Goal: Information Seeking & Learning: Learn about a topic

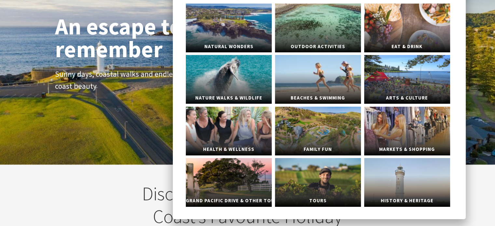
scroll to position [52, 0]
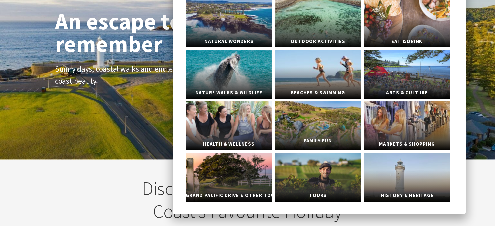
click at [314, 135] on span "Family Fun" at bounding box center [318, 141] width 86 height 12
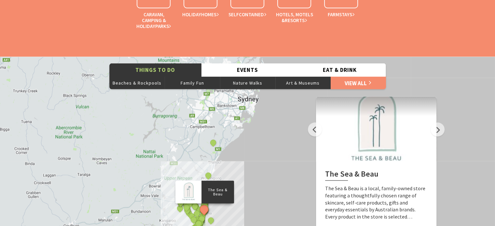
scroll to position [1294, 0]
click at [193, 84] on button "Family Fun" at bounding box center [192, 83] width 55 height 13
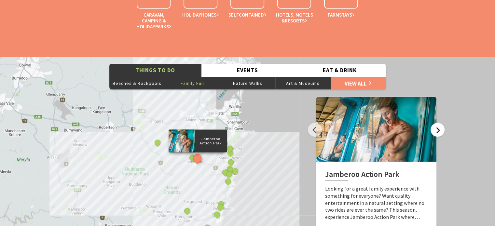
click at [434, 128] on button "Next" at bounding box center [438, 130] width 14 height 14
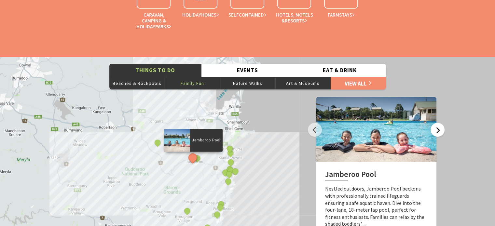
click at [434, 128] on button "Next" at bounding box center [438, 130] width 14 height 14
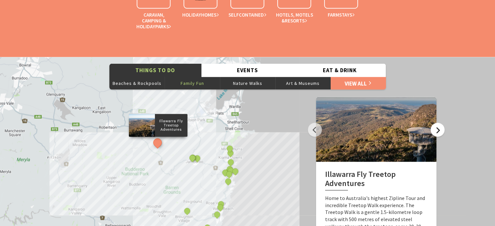
click at [434, 128] on button "Next" at bounding box center [438, 130] width 14 height 14
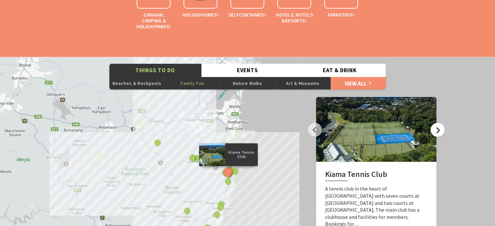
click at [434, 128] on button "Next" at bounding box center [438, 130] width 14 height 14
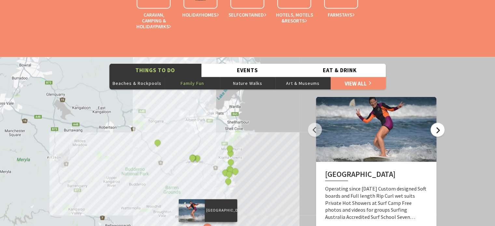
click at [434, 128] on button "Next" at bounding box center [438, 130] width 14 height 14
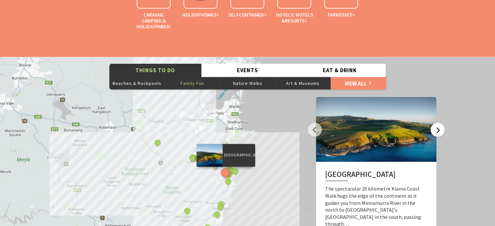
click at [434, 128] on button "Next" at bounding box center [438, 130] width 14 height 14
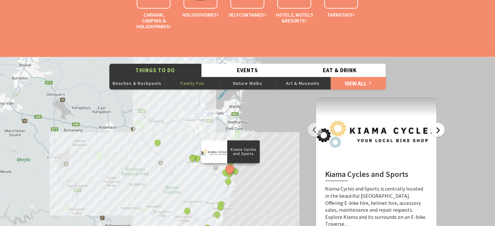
click at [434, 128] on button "Next" at bounding box center [438, 130] width 14 height 14
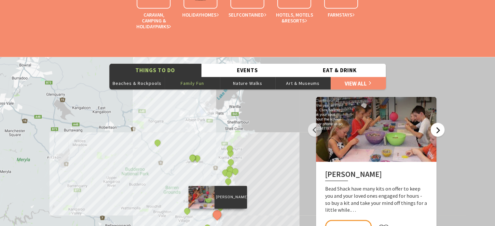
click at [434, 128] on button "Next" at bounding box center [438, 130] width 14 height 14
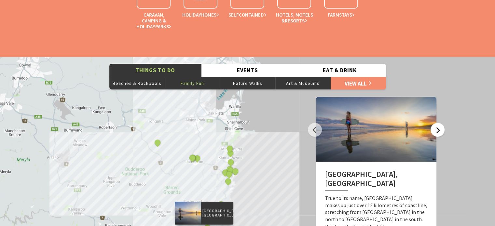
click at [434, 128] on button "Next" at bounding box center [438, 130] width 14 height 14
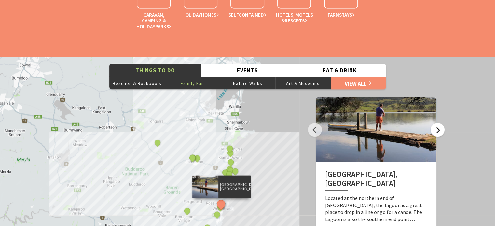
click at [434, 128] on button "Next" at bounding box center [438, 130] width 14 height 14
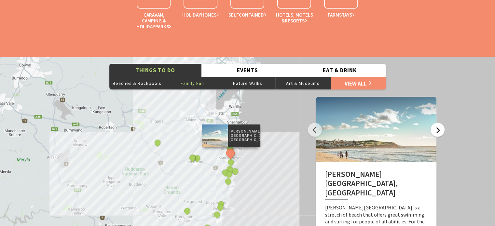
click at [434, 128] on button "Next" at bounding box center [438, 130] width 14 height 14
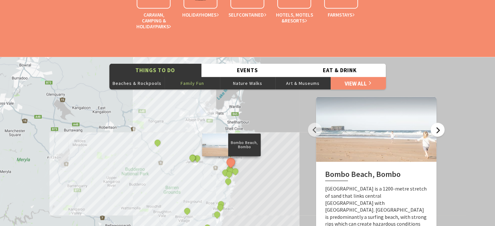
click at [434, 128] on button "Next" at bounding box center [438, 130] width 14 height 14
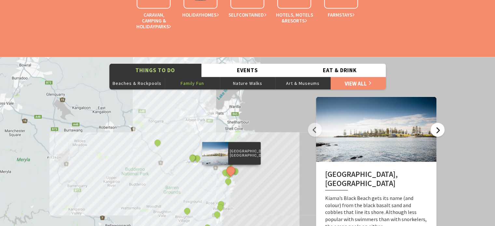
click at [434, 128] on button "Next" at bounding box center [438, 130] width 14 height 14
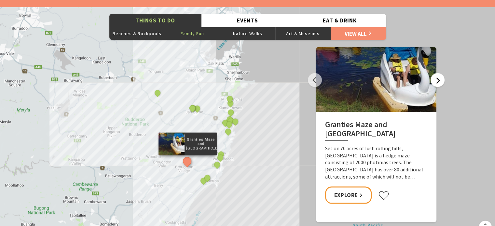
scroll to position [1346, 0]
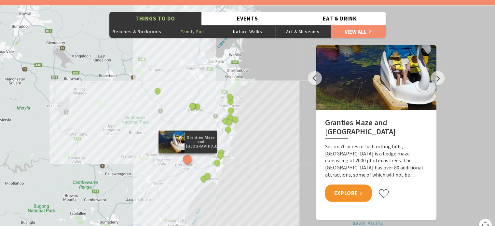
click at [346, 185] on link "Explore" at bounding box center [348, 193] width 47 height 17
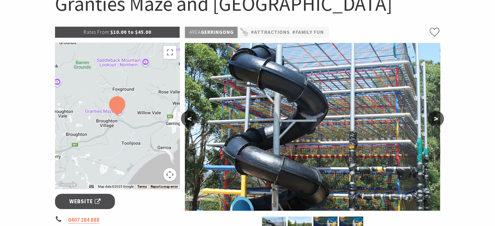
scroll to position [78, 0]
click at [434, 120] on button ">" at bounding box center [436, 119] width 16 height 16
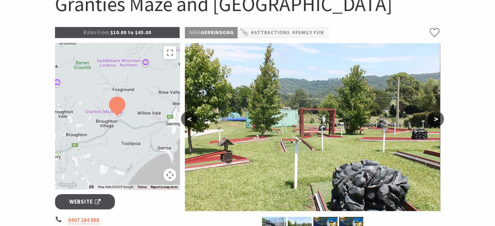
click at [434, 120] on button ">" at bounding box center [436, 119] width 16 height 16
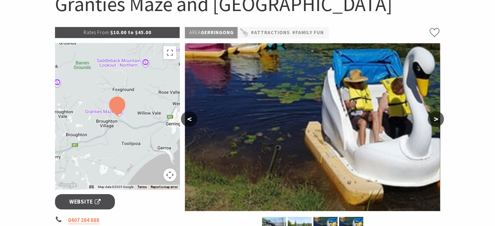
click at [434, 120] on button ">" at bounding box center [436, 119] width 16 height 16
click at [434, 119] on button ">" at bounding box center [436, 119] width 16 height 16
click at [187, 120] on button "<" at bounding box center [189, 119] width 16 height 16
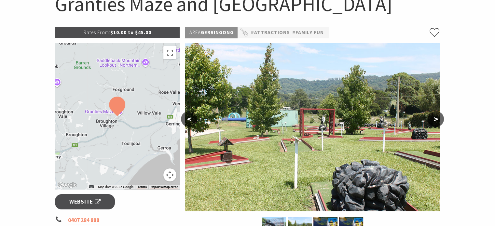
click at [187, 120] on button "<" at bounding box center [189, 119] width 16 height 16
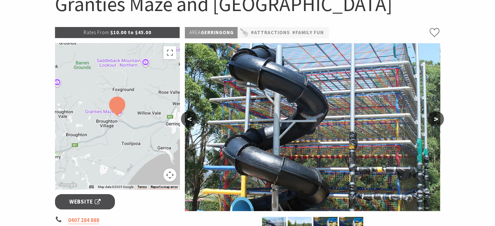
click at [187, 120] on button "<" at bounding box center [189, 119] width 16 height 16
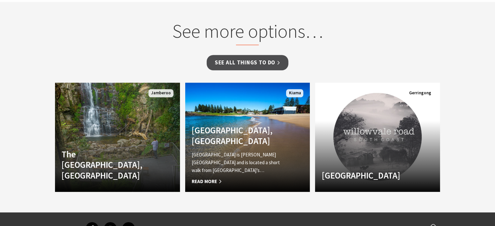
scroll to position [511, 0]
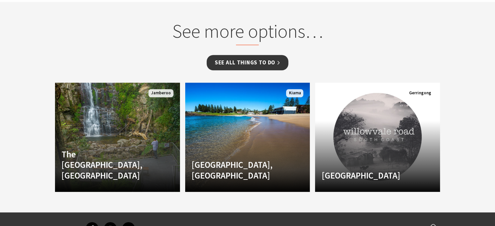
click at [241, 55] on link "See all Things To Do" at bounding box center [248, 62] width 82 height 15
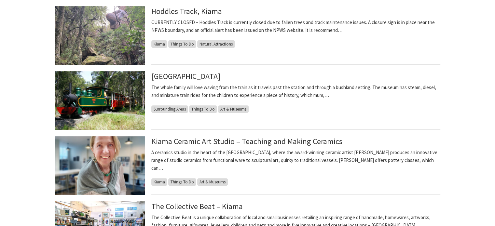
scroll to position [242, 0]
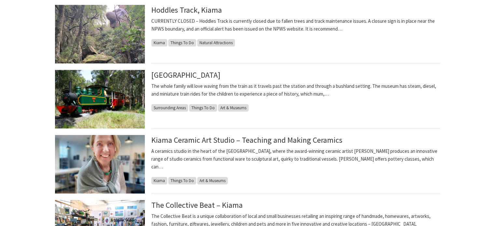
click at [308, 94] on p "The whole family will love waving from the train as it travels past the station…" at bounding box center [295, 90] width 289 height 16
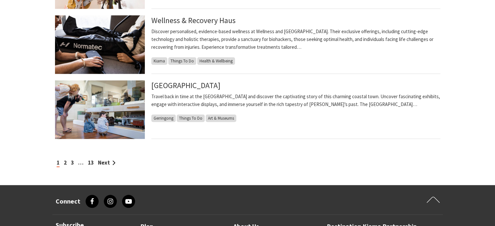
scroll to position [685, 0]
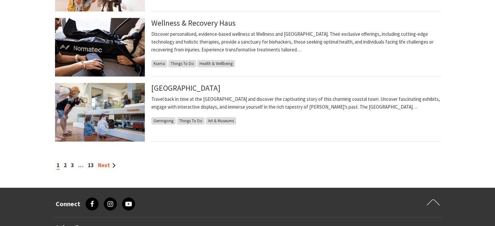
click at [104, 165] on link "Next" at bounding box center [107, 165] width 18 height 7
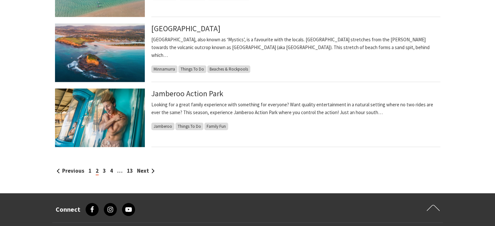
scroll to position [680, 0]
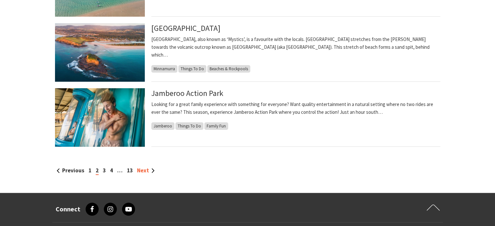
click at [143, 169] on link "Next" at bounding box center [146, 170] width 18 height 7
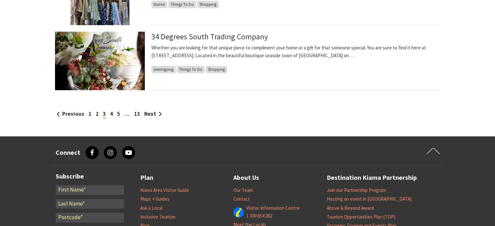
scroll to position [737, 0]
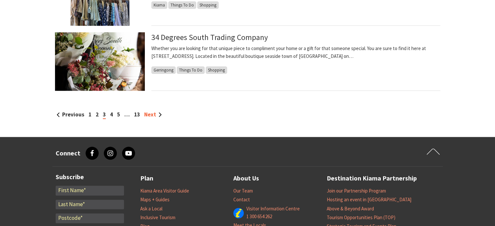
click at [151, 112] on link "Next" at bounding box center [153, 114] width 18 height 7
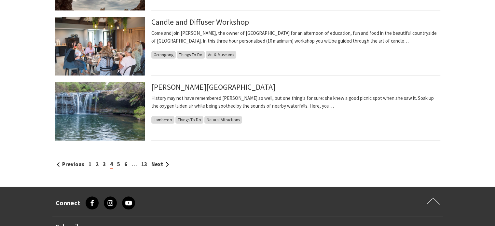
scroll to position [687, 0]
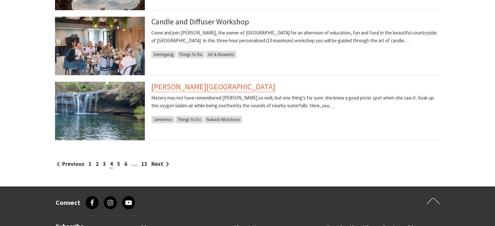
click at [173, 87] on link "[PERSON_NAME][GEOGRAPHIC_DATA]" at bounding box center [213, 87] width 124 height 10
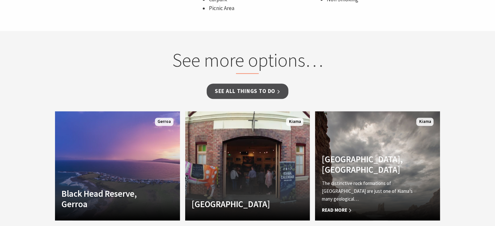
scroll to position [504, 0]
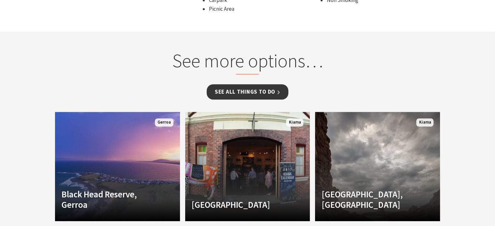
click at [262, 84] on link "See all Things To Do" at bounding box center [248, 91] width 82 height 15
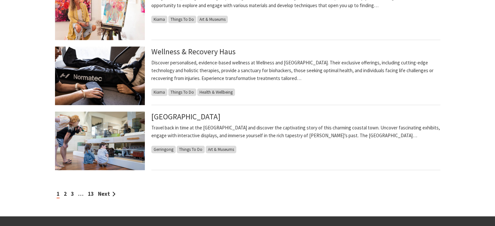
scroll to position [656, 0]
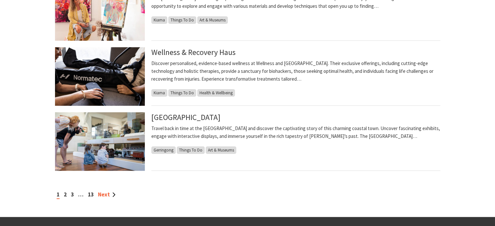
click at [102, 192] on link "Next" at bounding box center [107, 194] width 18 height 7
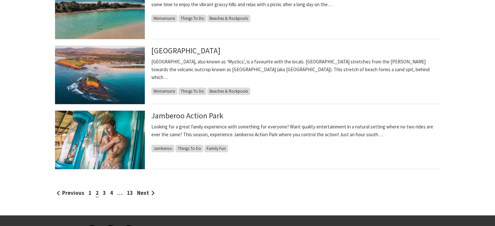
scroll to position [658, 0]
click at [141, 193] on link "Next" at bounding box center [146, 192] width 18 height 7
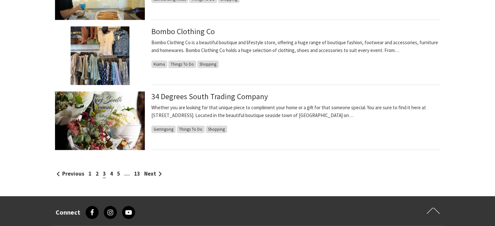
scroll to position [678, 0]
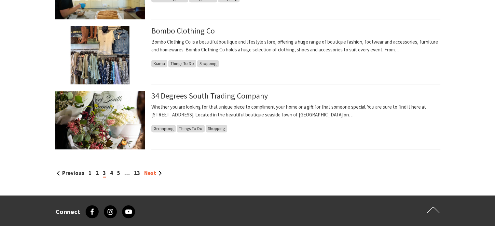
click at [151, 172] on link "Next" at bounding box center [153, 173] width 18 height 7
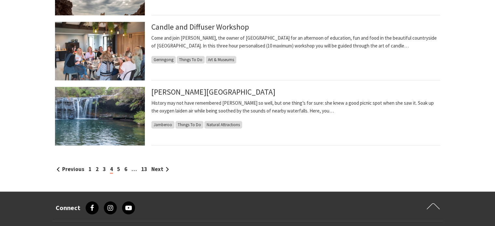
scroll to position [682, 0]
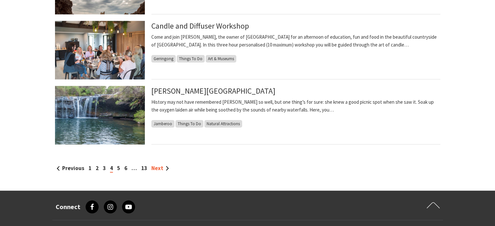
click at [158, 168] on link "Next" at bounding box center [160, 168] width 18 height 7
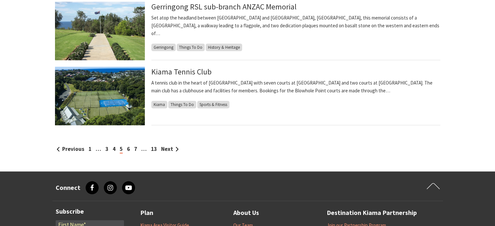
scroll to position [702, 0]
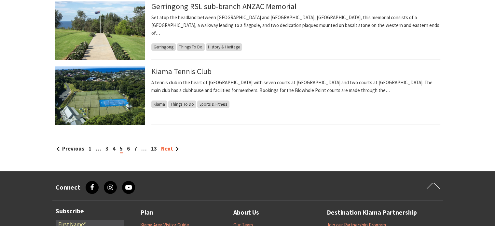
click at [162, 149] on link "Next" at bounding box center [170, 148] width 18 height 7
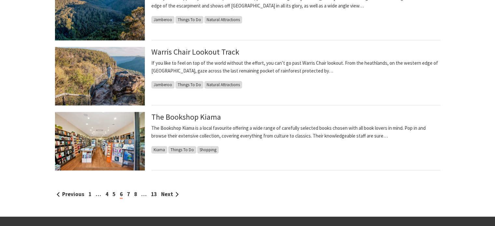
scroll to position [657, 0]
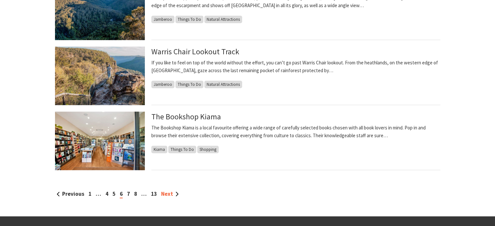
click at [169, 195] on link "Next" at bounding box center [170, 194] width 18 height 7
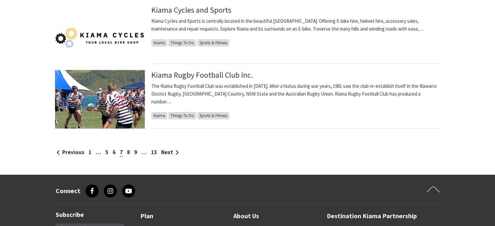
scroll to position [698, 0]
click at [165, 153] on link "Next" at bounding box center [170, 152] width 18 height 7
click at [168, 151] on link "Next" at bounding box center [170, 152] width 18 height 7
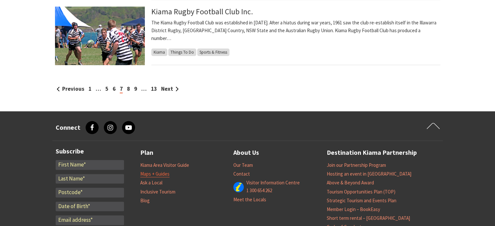
scroll to position [761, 0]
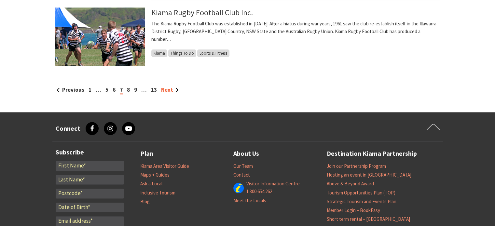
click at [165, 88] on link "Next" at bounding box center [170, 89] width 18 height 7
click at [127, 92] on link "8" at bounding box center [128, 89] width 3 height 7
click at [135, 89] on link "9" at bounding box center [135, 89] width 3 height 7
click at [153, 88] on link "13" at bounding box center [154, 89] width 6 height 7
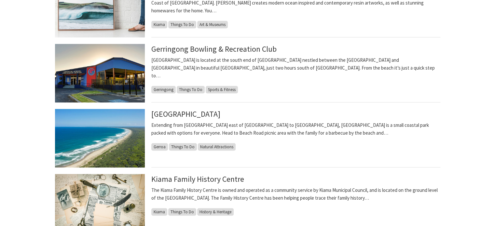
scroll to position [394, 0]
